Goal: Task Accomplishment & Management: Use online tool/utility

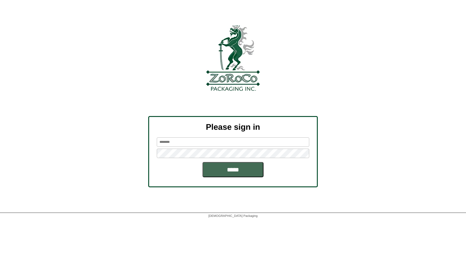
type input "********"
click at [215, 164] on input "*****" at bounding box center [232, 169] width 61 height 15
type input "********"
click at [212, 169] on input "*****" at bounding box center [232, 169] width 61 height 15
